Goal: Information Seeking & Learning: Compare options

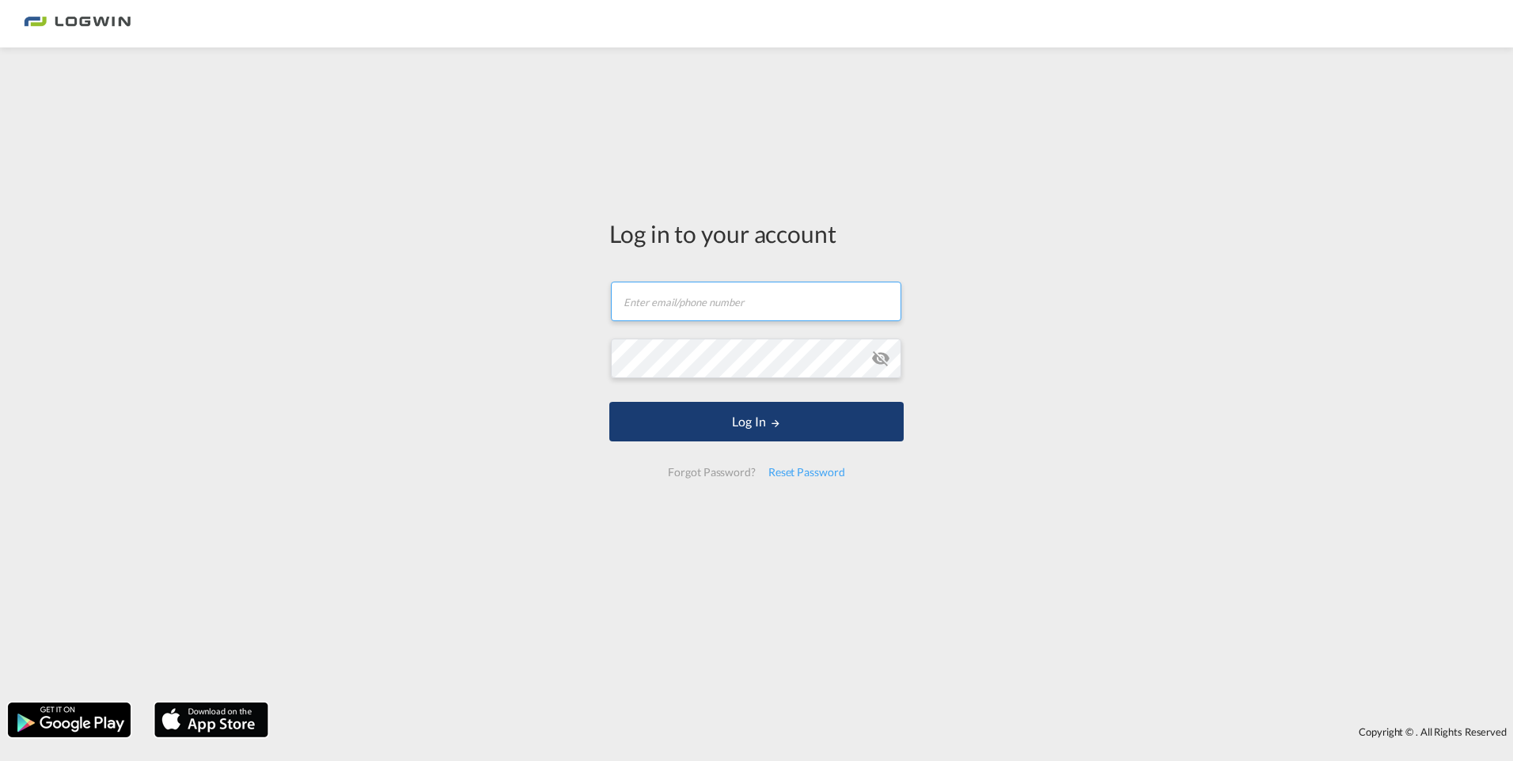
type input "[PERSON_NAME][EMAIL_ADDRESS][DOMAIN_NAME]"
click at [758, 427] on button "Log In" at bounding box center [757, 422] width 294 height 40
